Goal: Check status

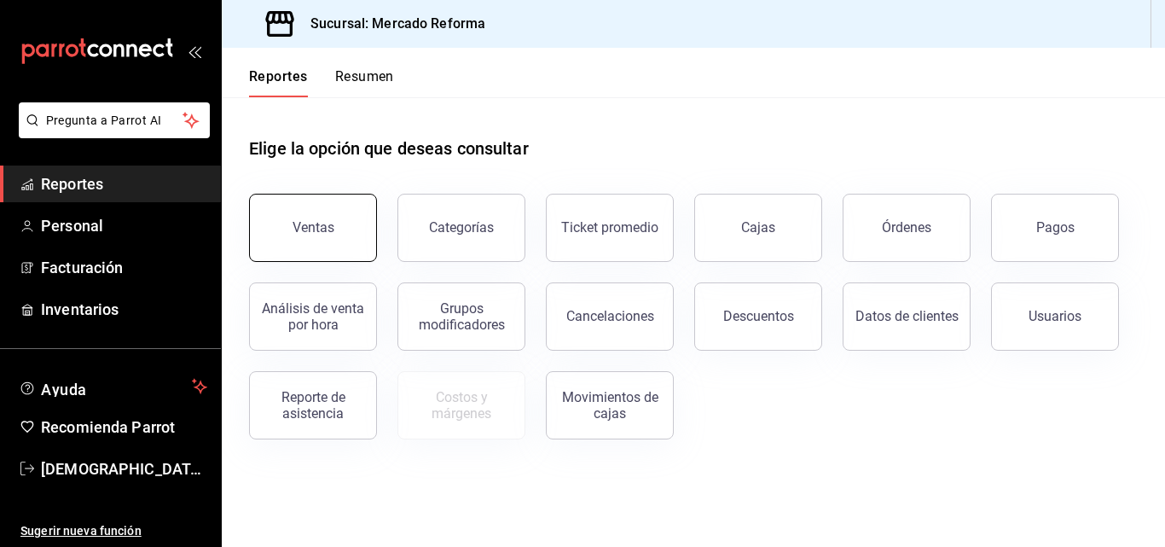
click at [316, 241] on button "Ventas" at bounding box center [313, 228] width 128 height 68
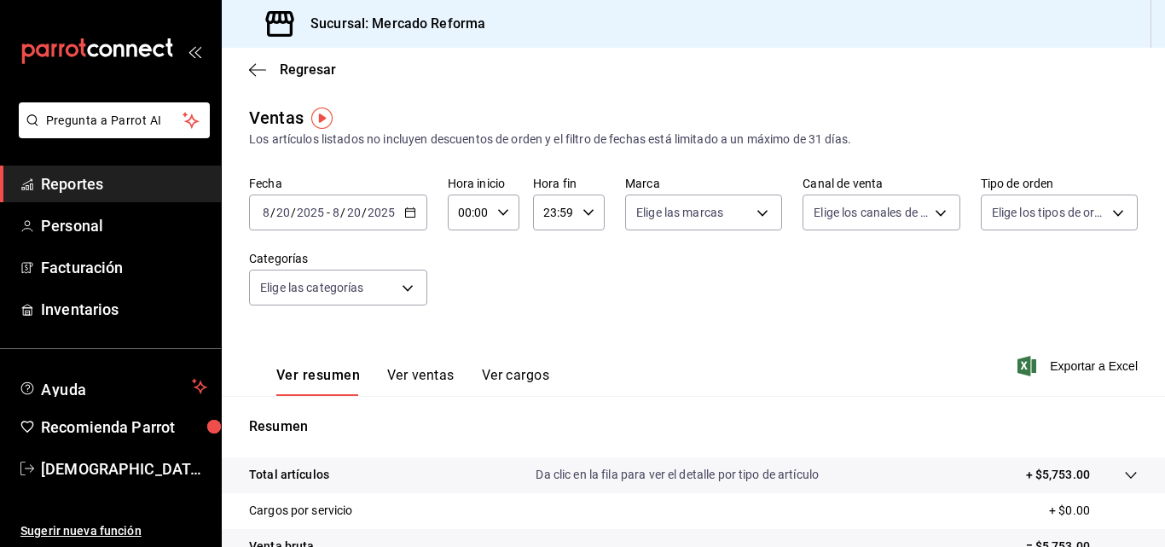
click at [347, 223] on div "[DATE] [DATE] - [DATE] [DATE]" at bounding box center [338, 213] width 178 height 36
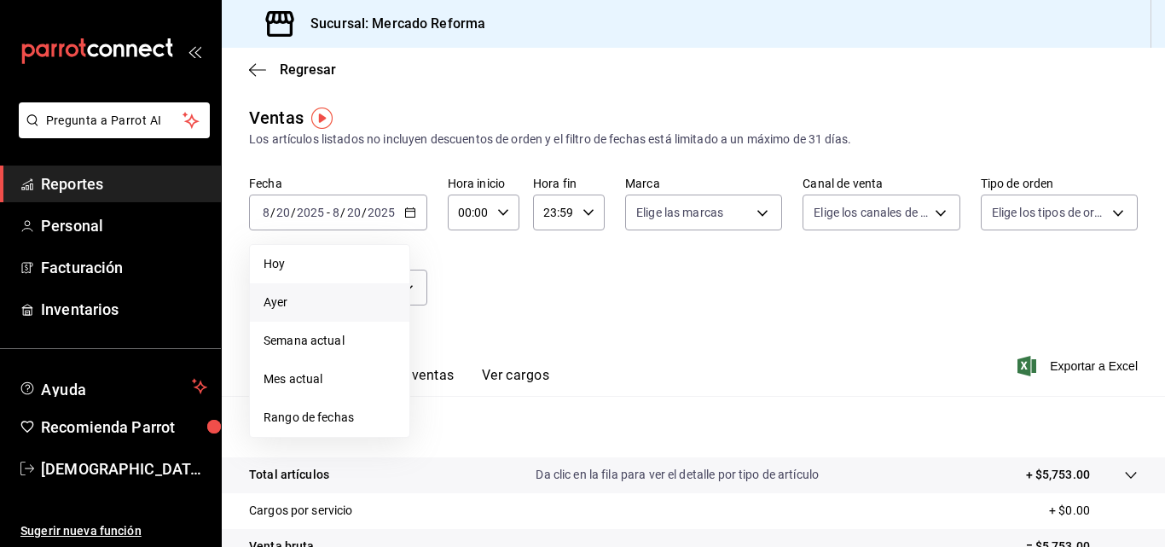
click at [297, 299] on span "Ayer" at bounding box center [330, 303] width 132 height 18
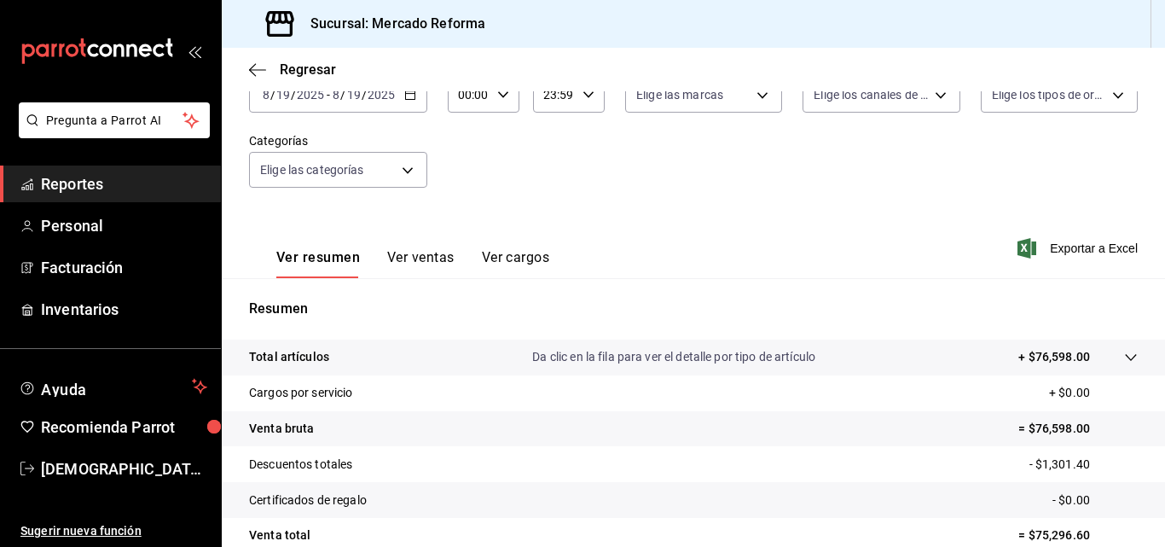
scroll to position [270, 0]
